Goal: Task Accomplishment & Management: Complete application form

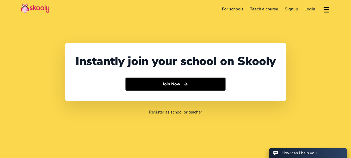
select select "91"
select select "[GEOGRAPHIC_DATA]"
select select "[GEOGRAPHIC_DATA]/[GEOGRAPHIC_DATA]"
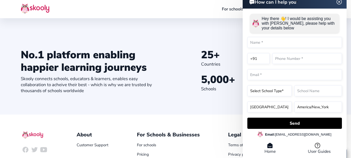
scroll to position [498, 0]
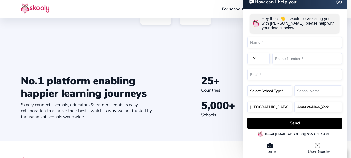
click at [342, 3] on div "How can I help you Hey there 👋! I would be assisting you with Skooly, please he…" at bounding box center [295, 77] width 104 height 165
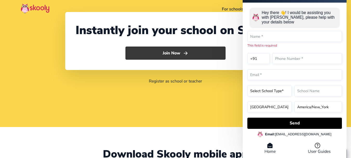
scroll to position [0, 0]
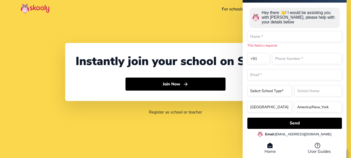
click at [177, 37] on div "Instantly join your school on Skooly Join Now Register as school or teacher" at bounding box center [175, 79] width 351 height 158
click at [37, 8] on img at bounding box center [35, 8] width 29 height 10
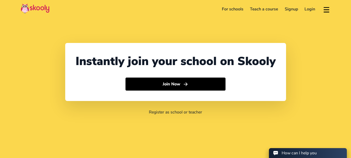
select select "91"
select select "[GEOGRAPHIC_DATA]"
select select "[GEOGRAPHIC_DATA]/[GEOGRAPHIC_DATA]"
click at [327, 9] on button at bounding box center [327, 9] width 8 height 9
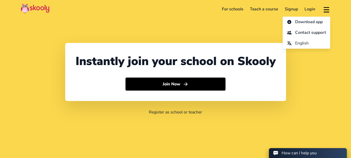
click at [327, 9] on button at bounding box center [327, 9] width 8 height 9
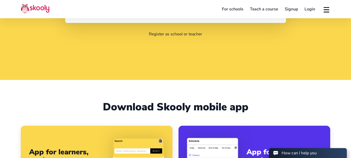
click at [50, 69] on div "Instantly join your school on Skooly Join Now Register as school or teacher" at bounding box center [175, 1] width 351 height 158
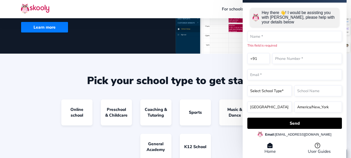
scroll to position [416, 0]
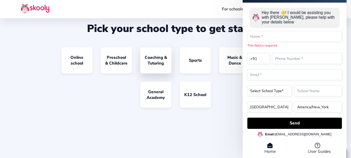
click at [161, 59] on link "Coaching & Tutoring" at bounding box center [155, 60] width 31 height 26
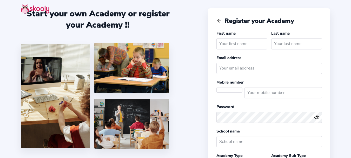
select select "[GEOGRAPHIC_DATA]/[GEOGRAPHIC_DATA]"
select select "INR ₹"
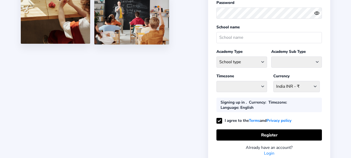
select select "IN"
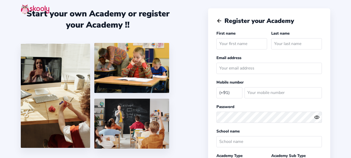
click at [65, 14] on div at bounding box center [175, 10] width 351 height 20
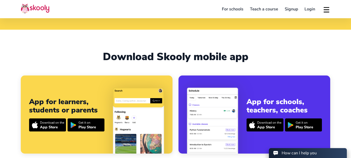
select select "91"
select select "[GEOGRAPHIC_DATA]"
select select "[GEOGRAPHIC_DATA]/[GEOGRAPHIC_DATA]"
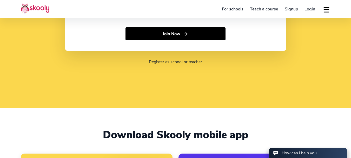
click at [237, 9] on link "For schools" at bounding box center [232, 9] width 28 height 8
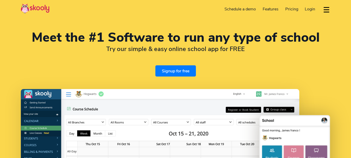
select select "en"
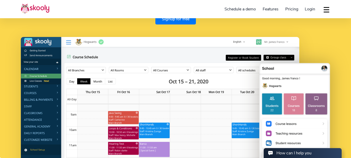
select select "91"
select select "[GEOGRAPHIC_DATA]"
select select "[GEOGRAPHIC_DATA]/[GEOGRAPHIC_DATA]"
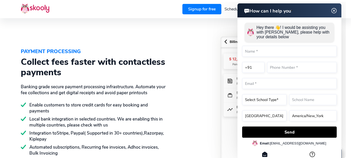
scroll to position [779, 0]
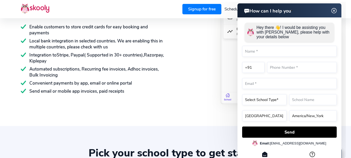
click at [334, 10] on img at bounding box center [334, 11] width 10 height 6
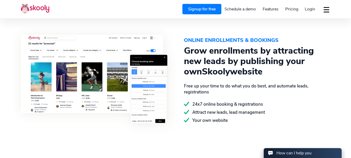
scroll to position [545, 0]
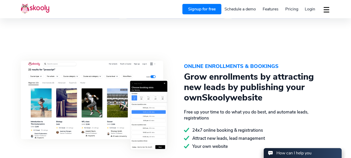
click at [192, 62] on div "ONLINE ENROLLMENTS & BOOKINGS" at bounding box center [257, 66] width 147 height 10
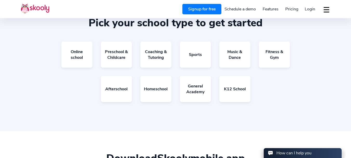
scroll to position [883, 0]
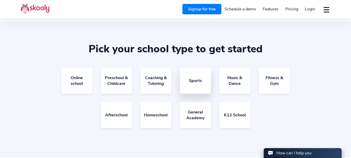
click at [196, 78] on link "Sports" at bounding box center [195, 81] width 31 height 26
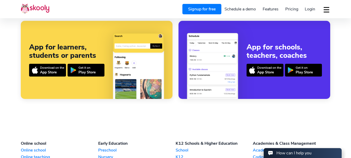
scroll to position [1169, 0]
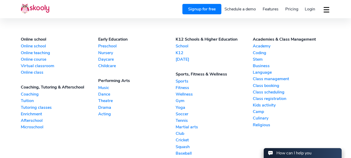
click at [259, 43] on link "Academy" at bounding box center [291, 46] width 77 height 6
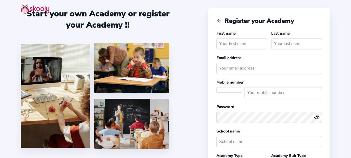
select select
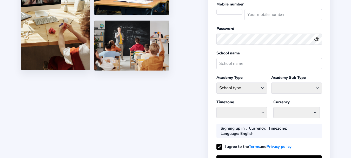
select select "[GEOGRAPHIC_DATA]/[GEOGRAPHIC_DATA]"
select select "INR ₹"
select select "IN"
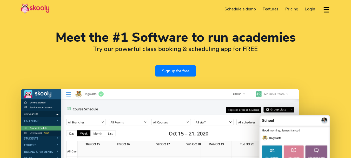
select select "en"
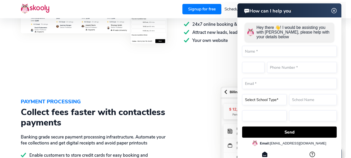
scroll to position [675, 0]
